Goal: Information Seeking & Learning: Learn about a topic

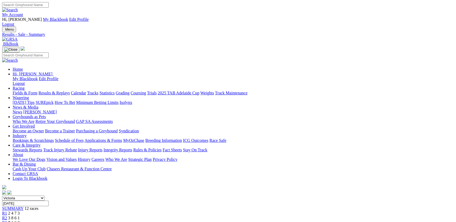
scroll to position [29, 0]
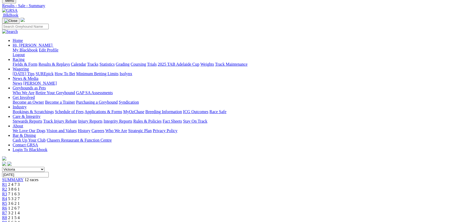
click at [49, 172] on input "Wednesday, 1 Oct 2025" at bounding box center [25, 175] width 47 height 6
type input "Today, 2 Oct 2025"
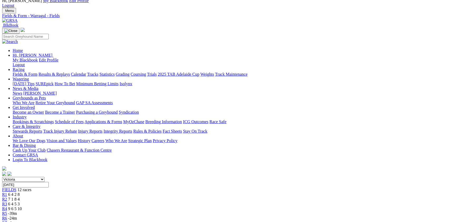
scroll to position [29, 0]
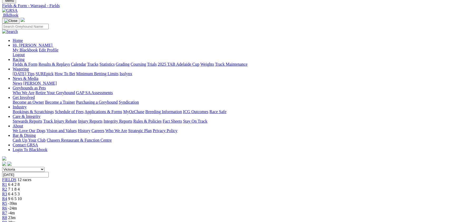
select select "SA"
click at [44, 167] on select "[GEOGRAPHIC_DATA] [GEOGRAPHIC_DATA] [GEOGRAPHIC_DATA] [GEOGRAPHIC_DATA] [GEOGRA…" at bounding box center [23, 169] width 42 height 5
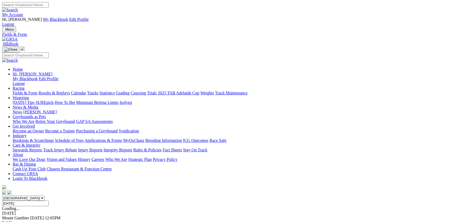
click at [12, 220] on link "F" at bounding box center [10, 222] width 2 height 4
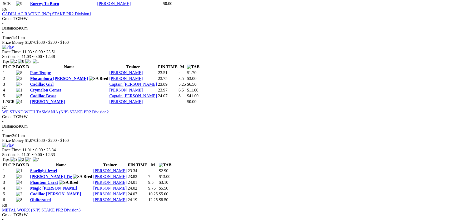
scroll to position [804, 0]
